Goal: Information Seeking & Learning: Learn about a topic

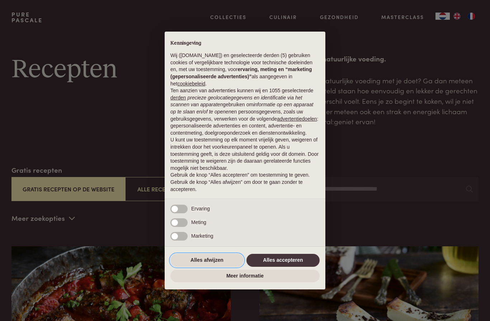
click at [208, 263] on button "Alles afwijzen" at bounding box center [206, 260] width 73 height 13
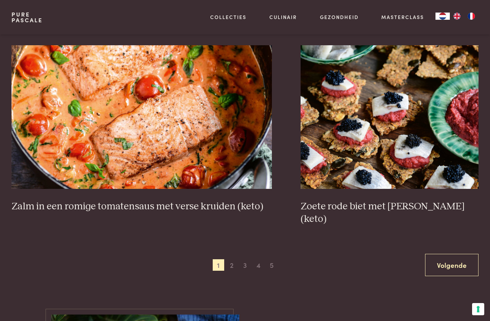
scroll to position [1194, 0]
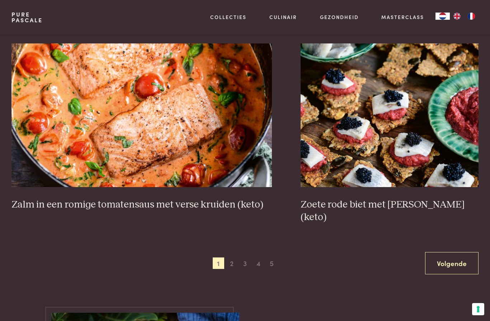
click at [232, 257] on span "2" at bounding box center [231, 262] width 11 height 11
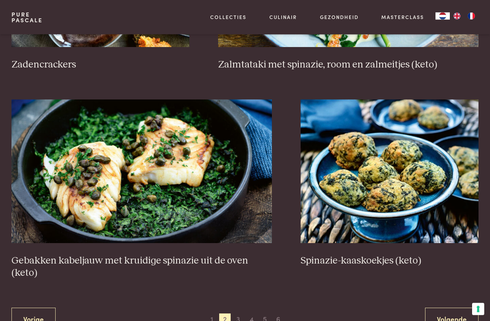
scroll to position [1151, 0]
click at [236, 315] on span "3" at bounding box center [237, 318] width 11 height 11
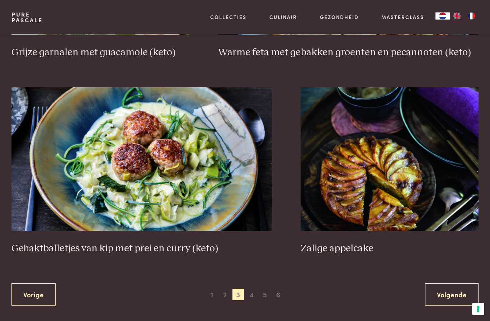
scroll to position [1188, 0]
click at [257, 288] on span "4" at bounding box center [251, 293] width 11 height 11
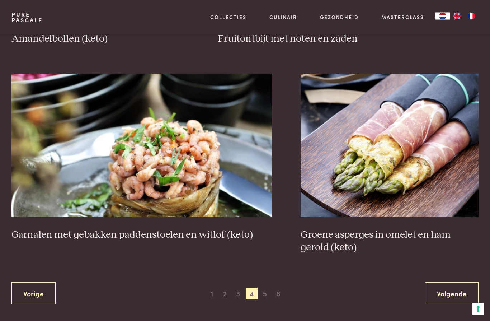
scroll to position [1171, 0]
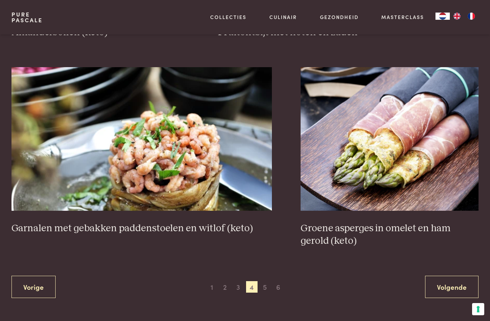
click at [264, 281] on span "5" at bounding box center [264, 286] width 11 height 11
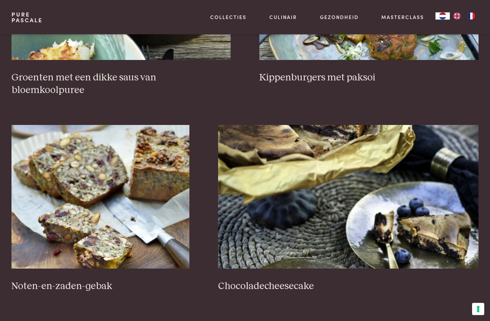
scroll to position [316, 0]
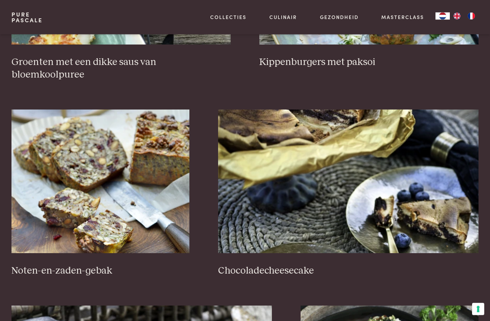
scroll to position [345, 0]
click at [223, 264] on h3 "Chocoladecheesecake" at bounding box center [348, 270] width 260 height 13
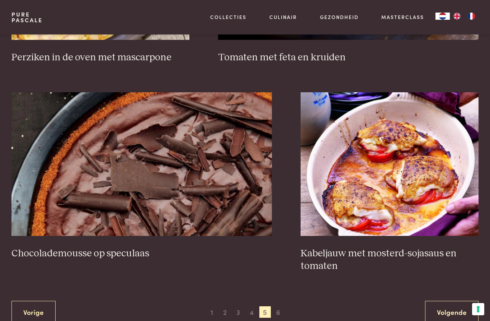
scroll to position [1172, 0]
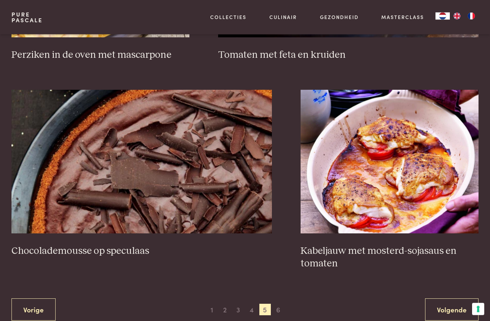
click at [281, 304] on span "6" at bounding box center [278, 309] width 11 height 11
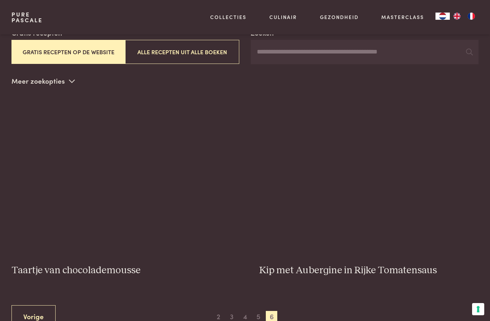
scroll to position [137, 0]
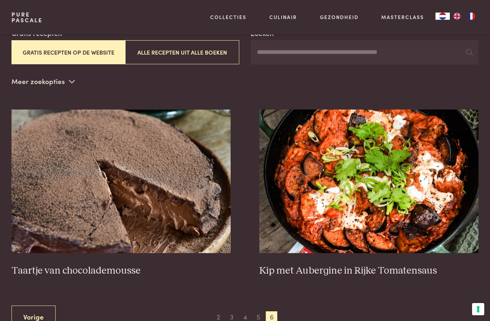
click at [161, 52] on button "Alle recepten uit alle boeken" at bounding box center [182, 52] width 114 height 24
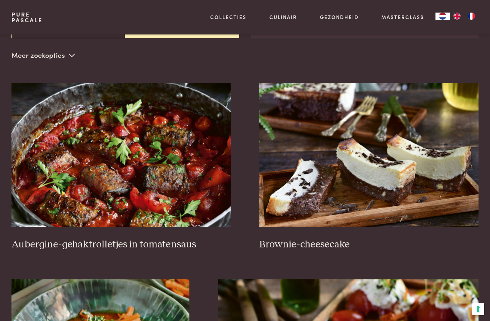
scroll to position [163, 0]
click at [73, 56] on icon at bounding box center [72, 54] width 6 height 7
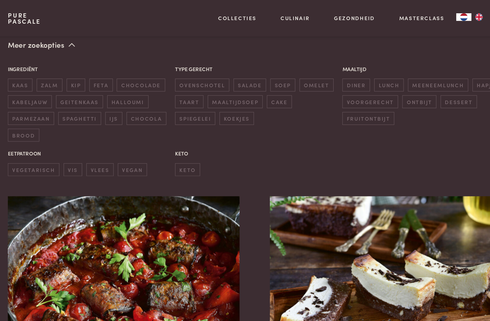
scroll to position [182, 0]
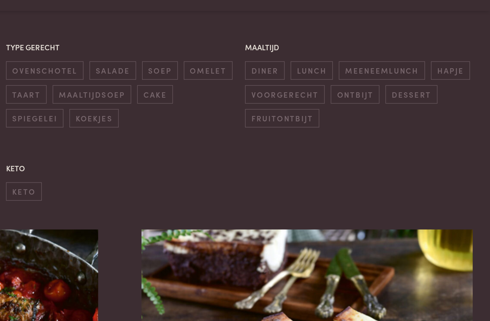
click at [358, 68] on span "lunch" at bounding box center [372, 74] width 28 height 12
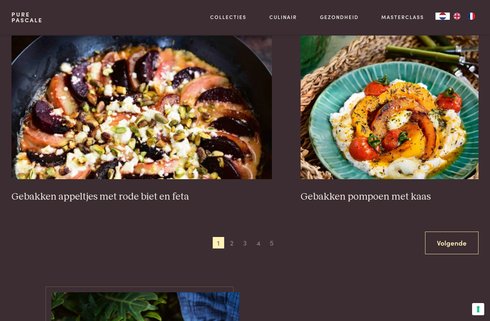
scroll to position [1373, 0]
